Goal: Browse casually: Explore the website without a specific task or goal

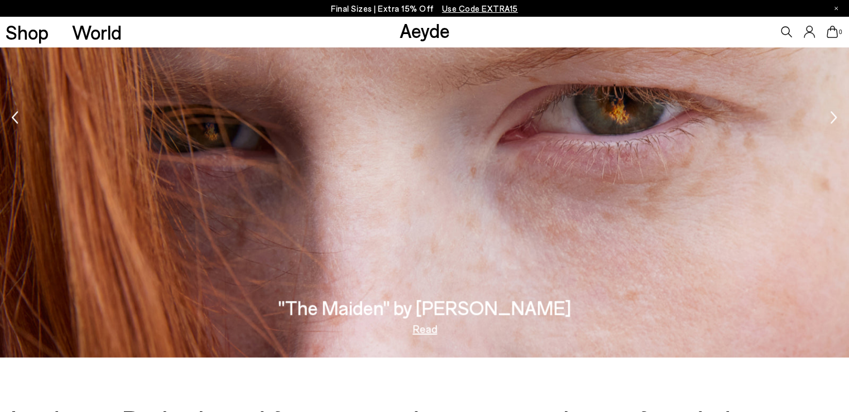
scroll to position [1570, 0]
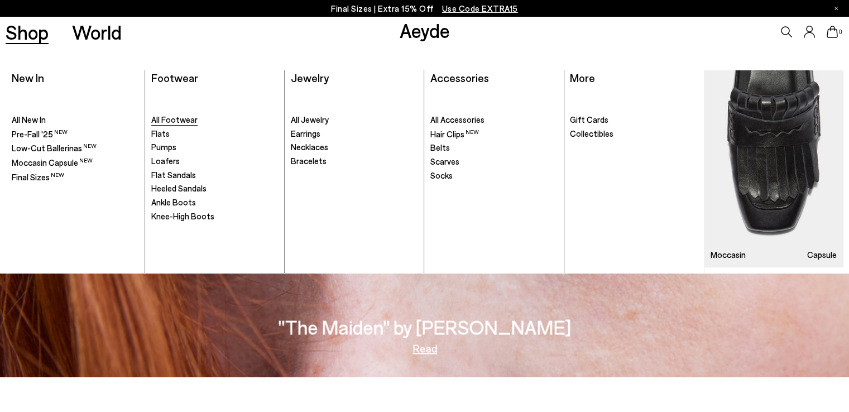
click at [178, 123] on span "All Footwear" at bounding box center [174, 119] width 46 height 10
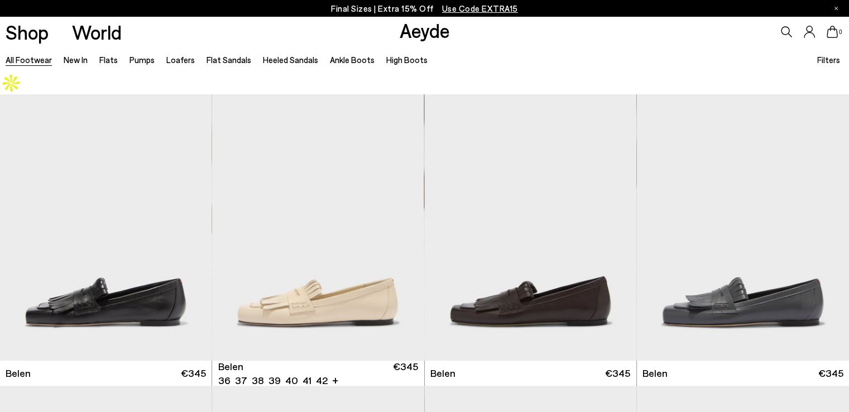
scroll to position [60, 0]
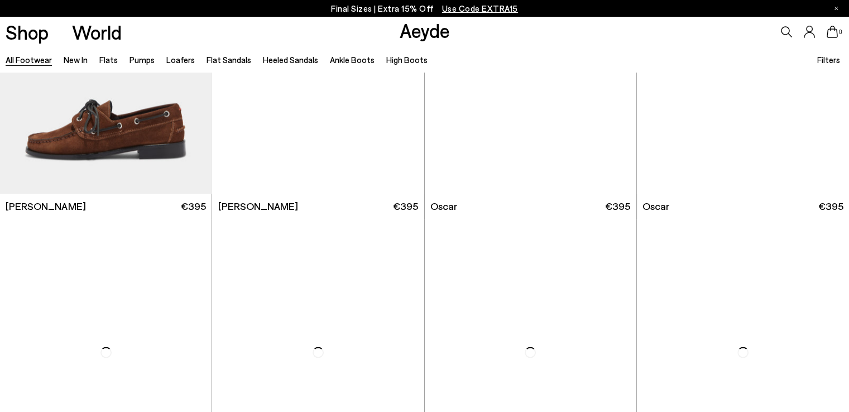
scroll to position [3527, 0]
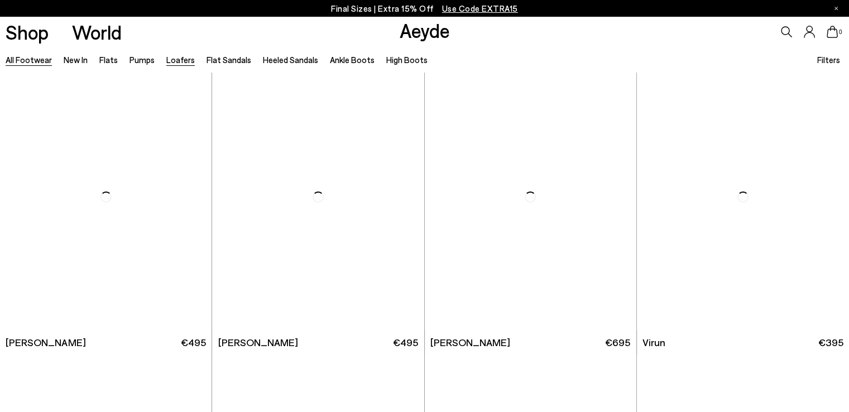
click at [188, 59] on link "Loafers" at bounding box center [180, 60] width 28 height 10
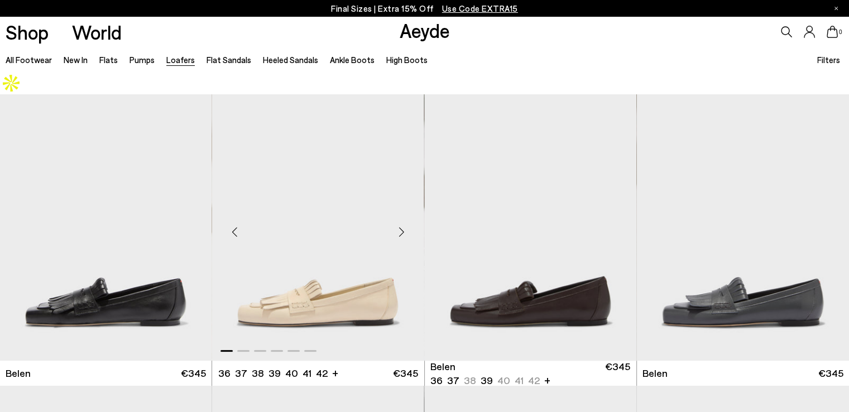
scroll to position [16, 0]
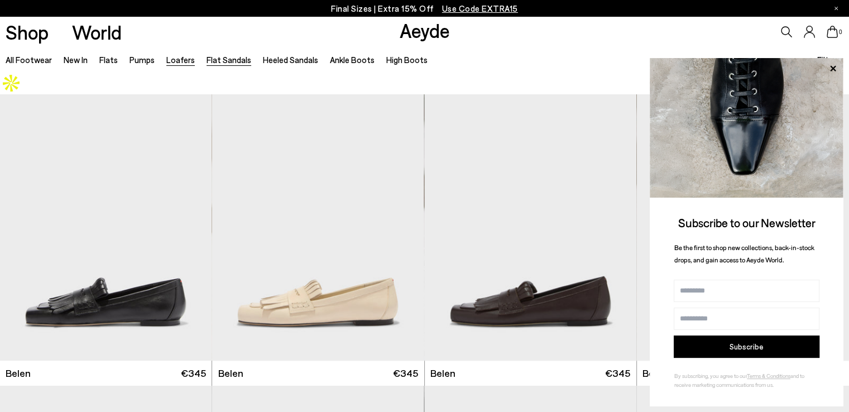
click at [227, 63] on link "Flat Sandals" at bounding box center [229, 60] width 45 height 10
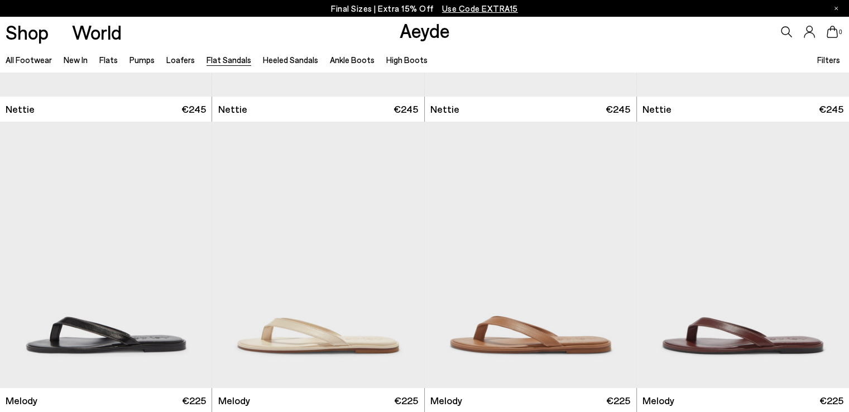
scroll to position [690, 0]
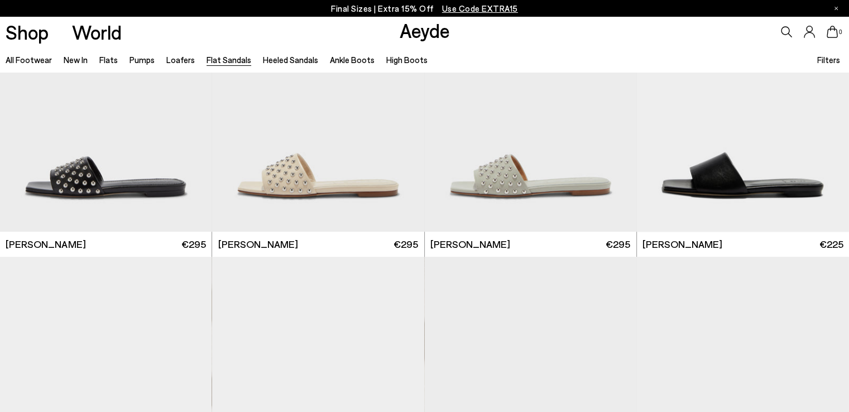
scroll to position [1663, 0]
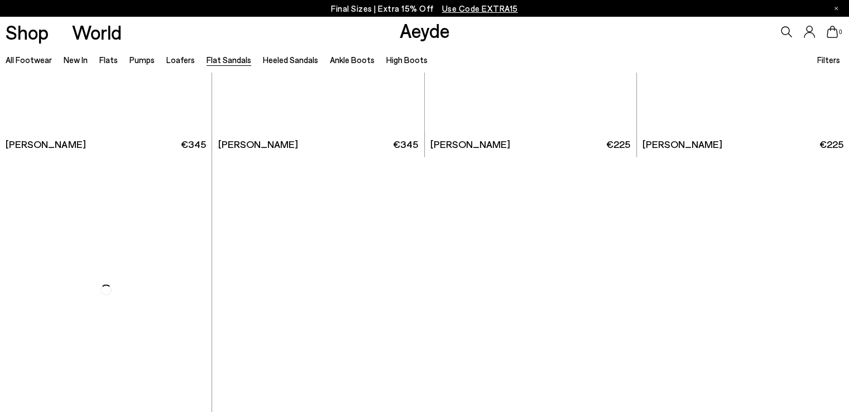
drag, startPoint x: 857, startPoint y: 80, endPoint x: 572, endPoint y: 157, distance: 295.7
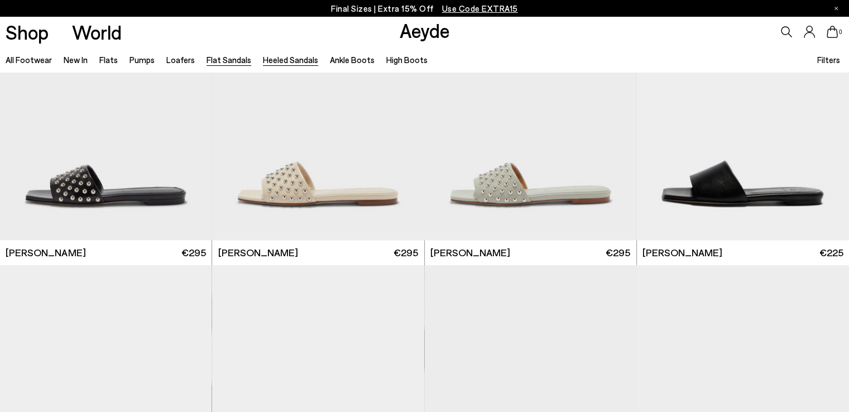
click at [270, 61] on link "Heeled Sandals" at bounding box center [290, 60] width 55 height 10
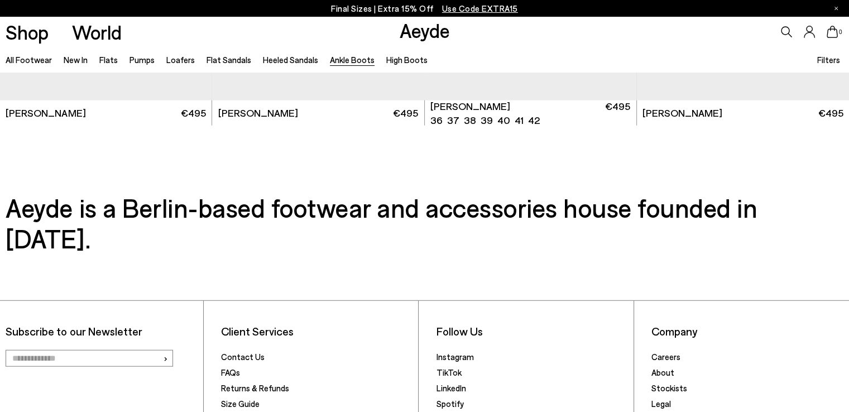
scroll to position [2653, 0]
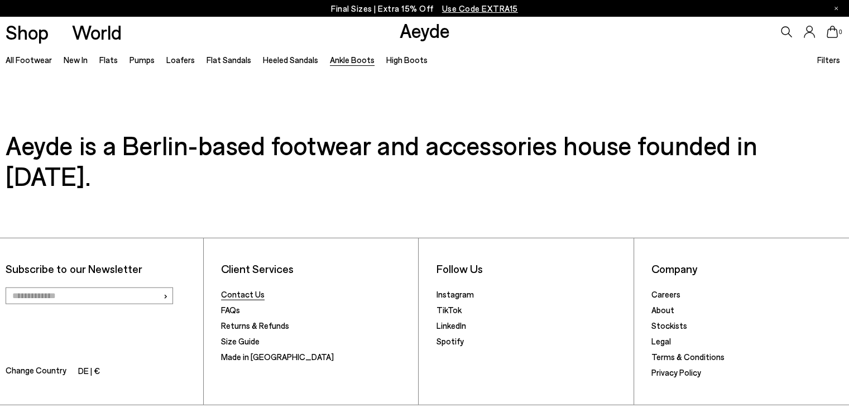
click at [241, 289] on link "Contact Us" at bounding box center [243, 294] width 44 height 10
